Goal: Transaction & Acquisition: Book appointment/travel/reservation

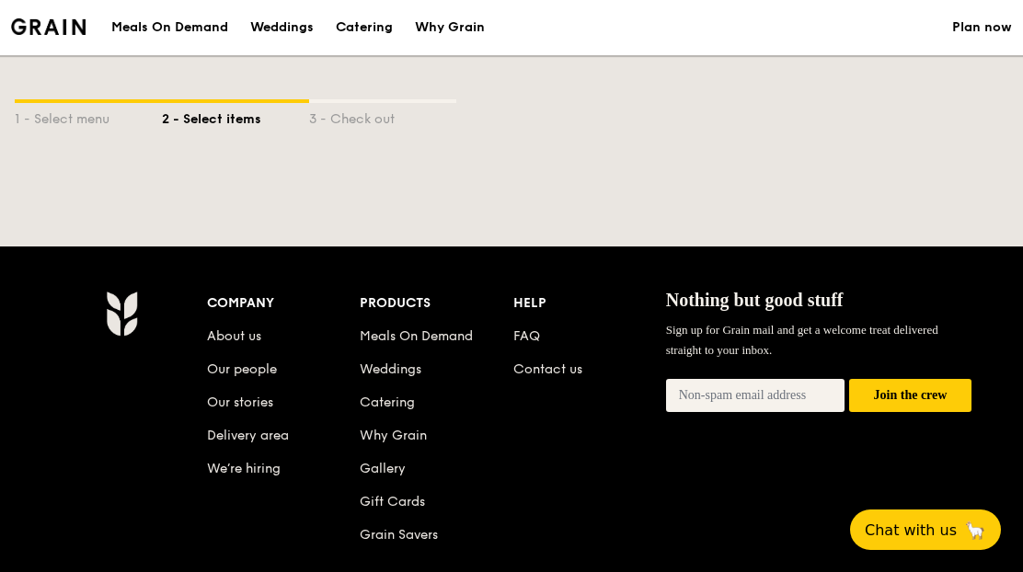
click at [60, 125] on div "1 - Select menu" at bounding box center [88, 116] width 147 height 26
select select
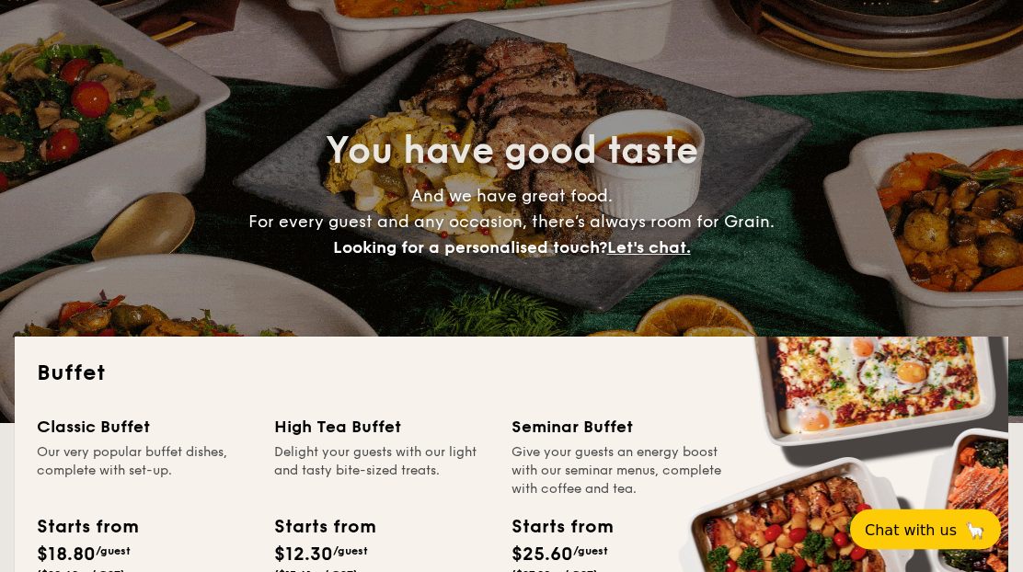
scroll to position [92, 0]
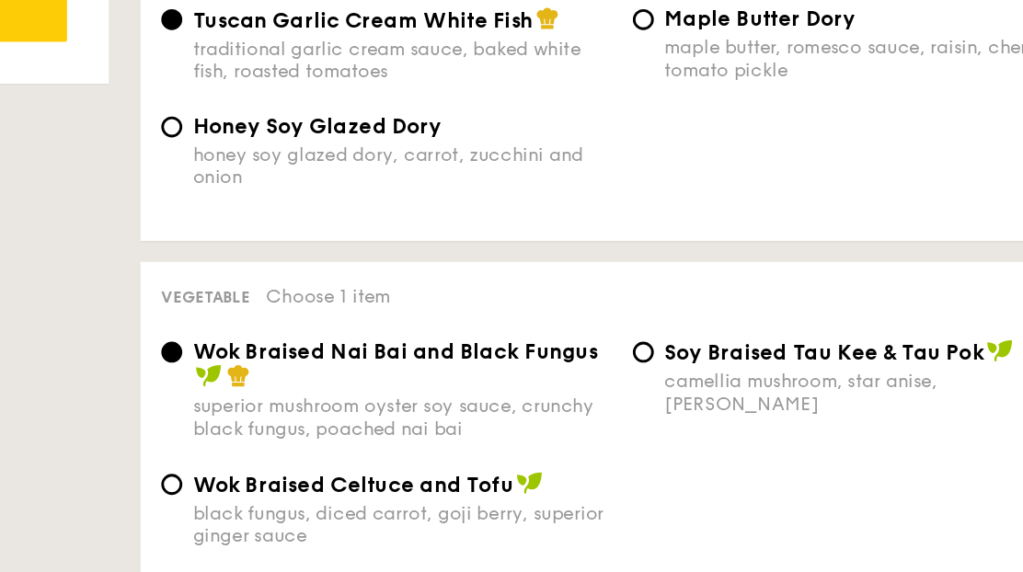
scroll to position [1196, 0]
click at [677, 301] on input "⁠Soy Braised Tau Kee & Tau Pok camellia mushroom, star anise, goji [PERSON_NAME]" at bounding box center [684, 308] width 15 height 15
radio input "true"
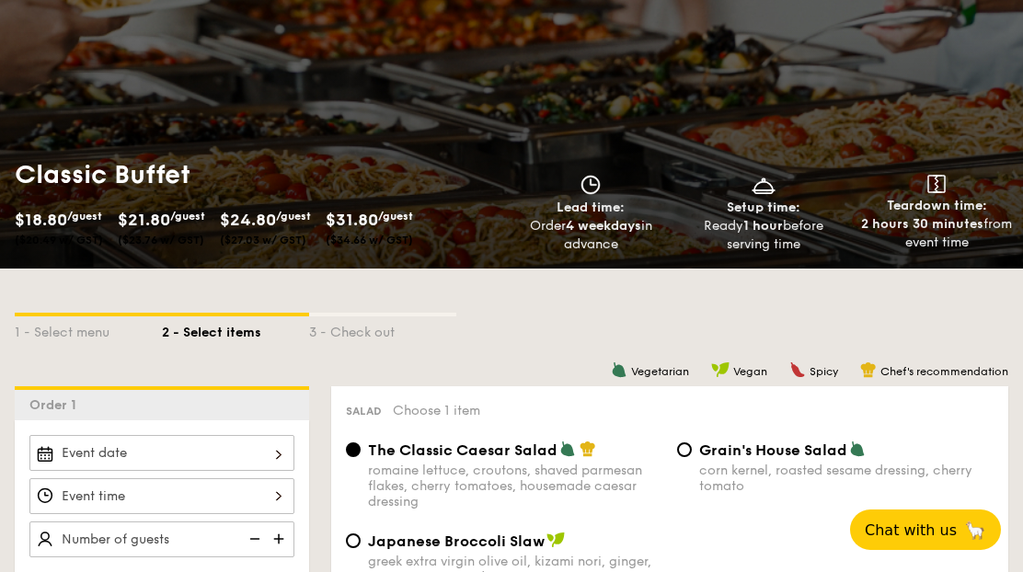
scroll to position [140, 0]
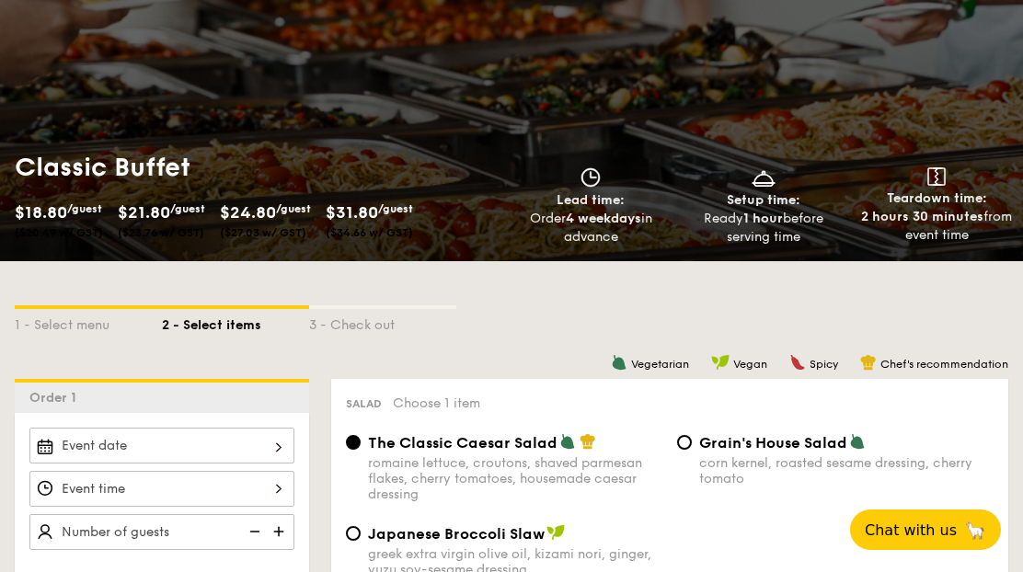
click at [76, 448] on div at bounding box center [161, 446] width 265 height 36
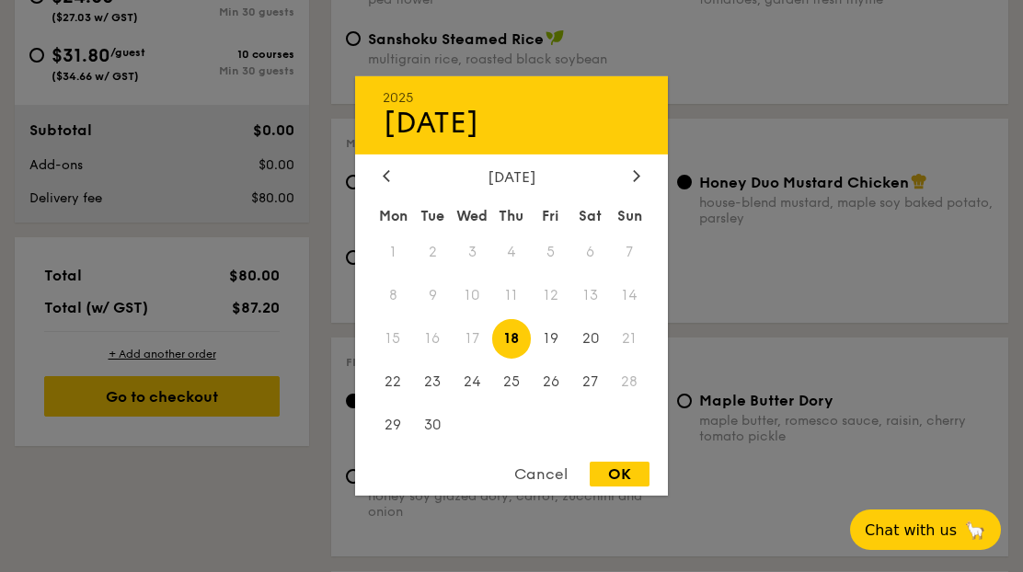
scroll to position [873, 0]
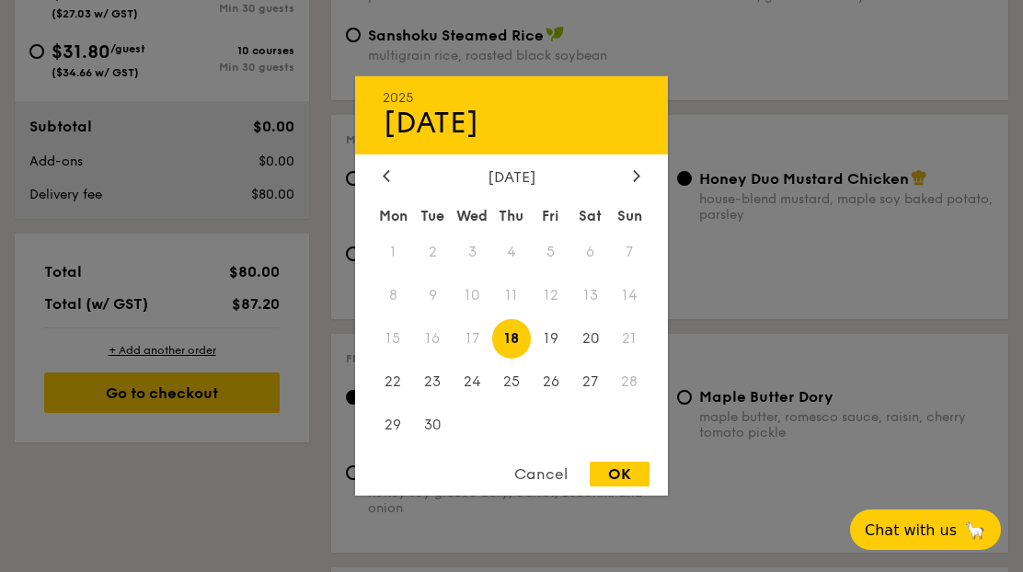
click at [643, 186] on div at bounding box center [637, 176] width 17 height 17
click at [631, 186] on div at bounding box center [637, 176] width 17 height 17
click at [638, 181] on icon at bounding box center [636, 175] width 7 height 12
click at [639, 181] on icon at bounding box center [636, 175] width 7 height 12
click at [644, 186] on div at bounding box center [637, 176] width 17 height 17
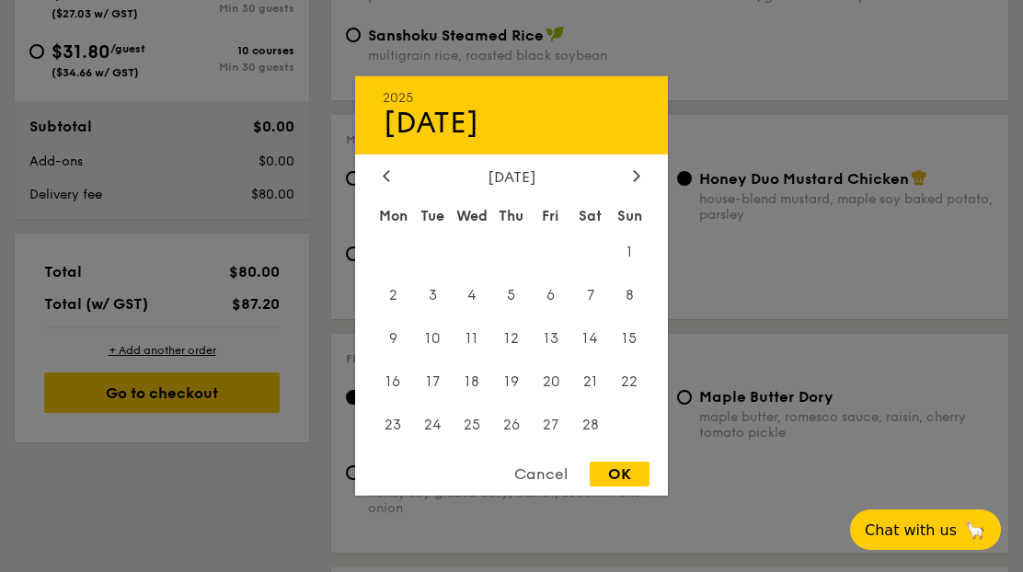
click at [655, 186] on div "[DATE]" at bounding box center [511, 176] width 313 height 17
click at [637, 181] on icon at bounding box center [636, 175] width 7 height 12
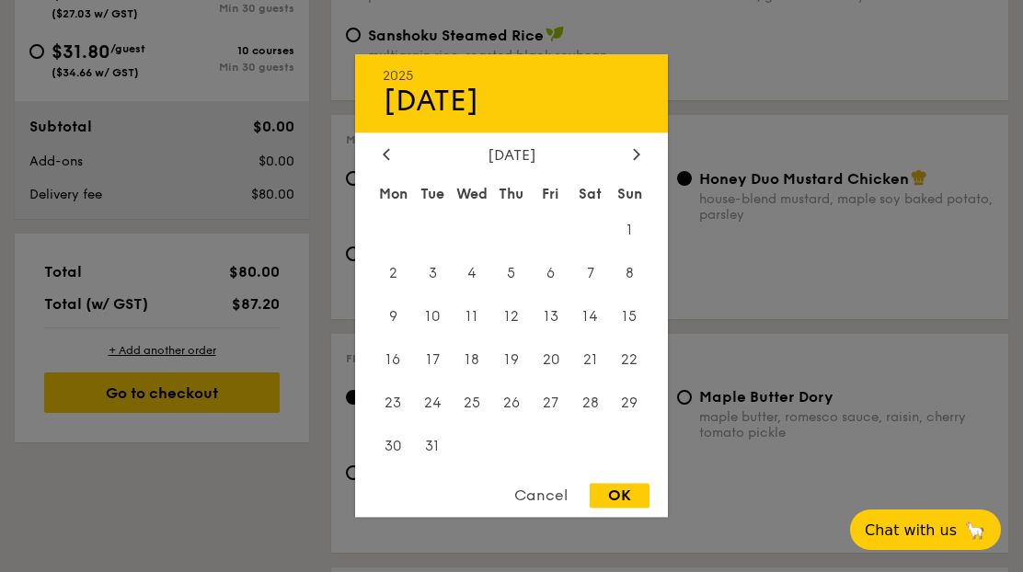
click at [397, 219] on div "2025 Sep [DATE] Tue Wed Thu Fri Sat Sun 1 2 3 4 5 6 7 8 9 10 11 12 13 14 15 16 …" at bounding box center [511, 285] width 313 height 463
click at [405, 211] on div "2025 Sep [DATE] Tue Wed Thu Fri Sat Sun 1 2 3 4 5 6 7 8 9 10 11 12 13 14 15 16 …" at bounding box center [511, 285] width 313 height 463
click at [400, 219] on div "2025 Sep [DATE] Tue Wed Thu Fri Sat Sun 1 2 3 4 5 6 7 8 9 10 11 12 13 14 15 16 …" at bounding box center [511, 285] width 313 height 463
click at [387, 160] on icon at bounding box center [386, 154] width 7 height 12
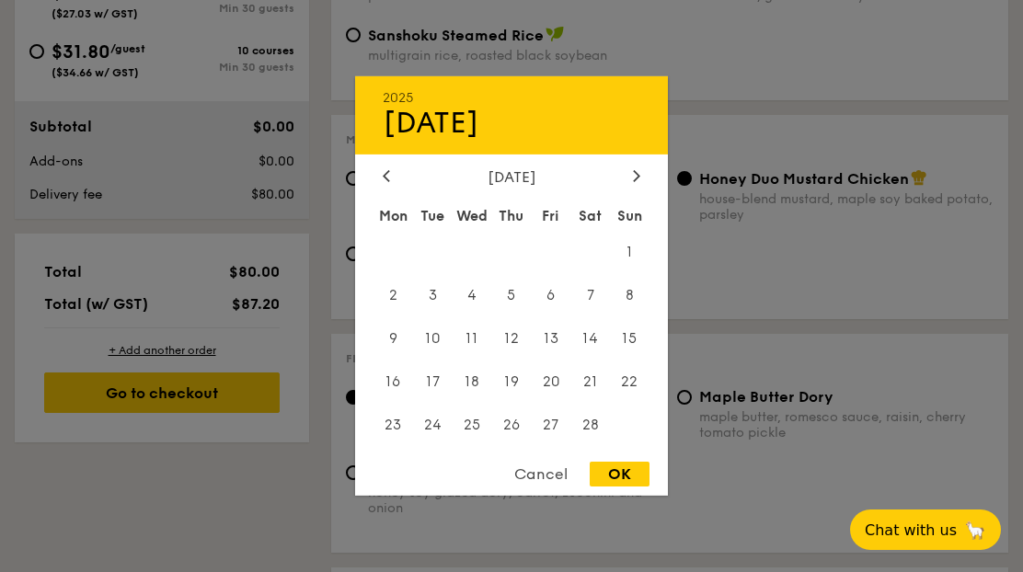
click at [391, 186] on div at bounding box center [386, 176] width 17 height 17
click at [402, 186] on div "[DATE]" at bounding box center [512, 176] width 258 height 17
click at [395, 237] on div "2025 Sep [DATE] Tue Wed Thu Fri Sat Sun 1 2 3 4 5 6 7 8 9 10 11 12 13 14 15 16 …" at bounding box center [511, 286] width 313 height 420
click at [378, 186] on div at bounding box center [386, 176] width 17 height 17
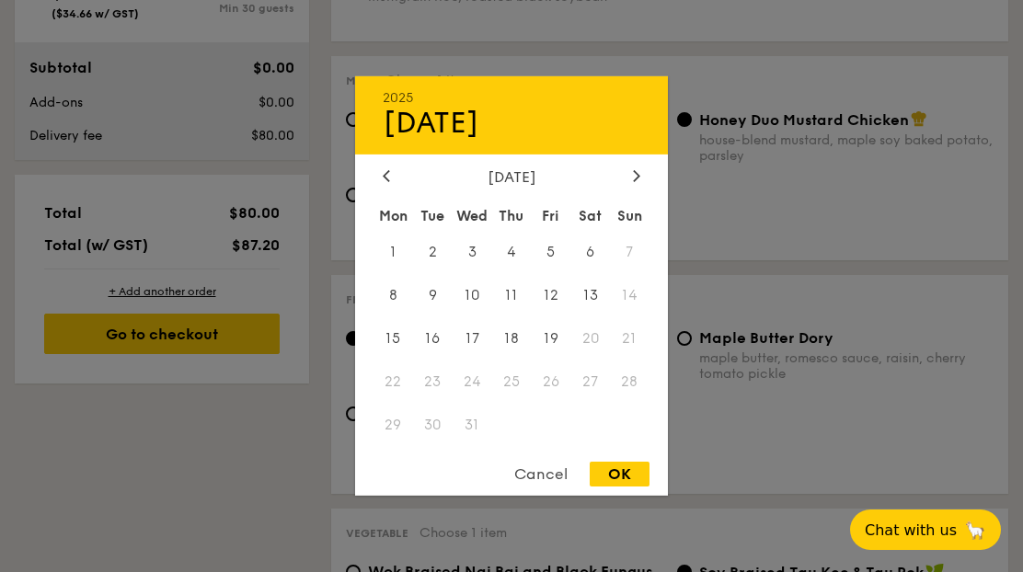
scroll to position [935, 0]
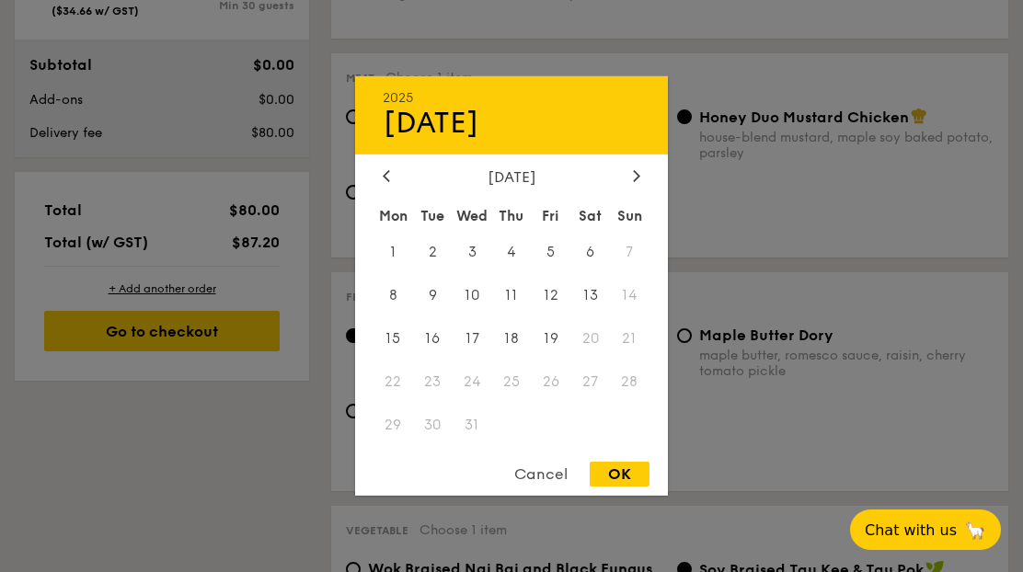
select select
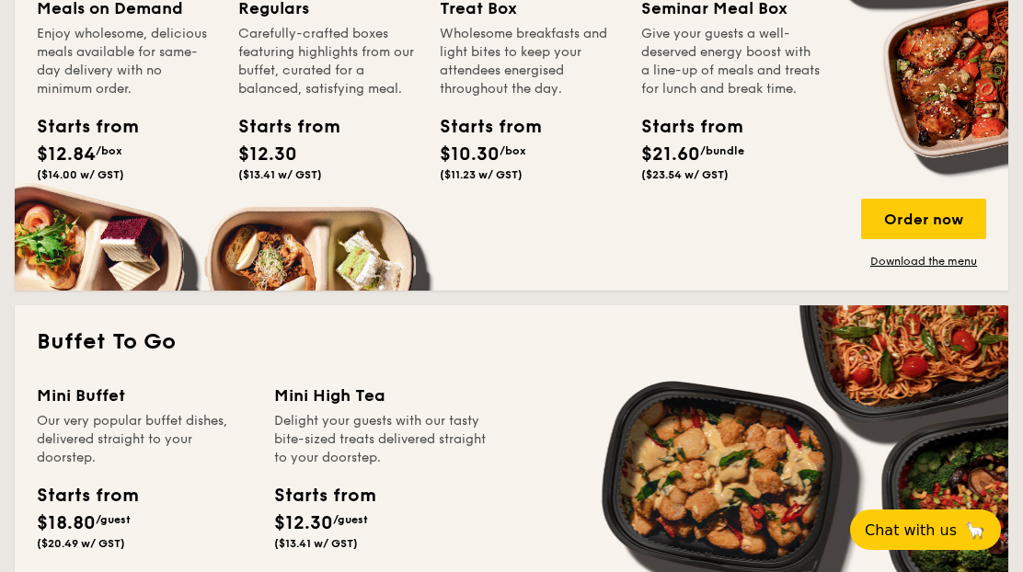
scroll to position [155, 0]
